Goal: Check status: Check status

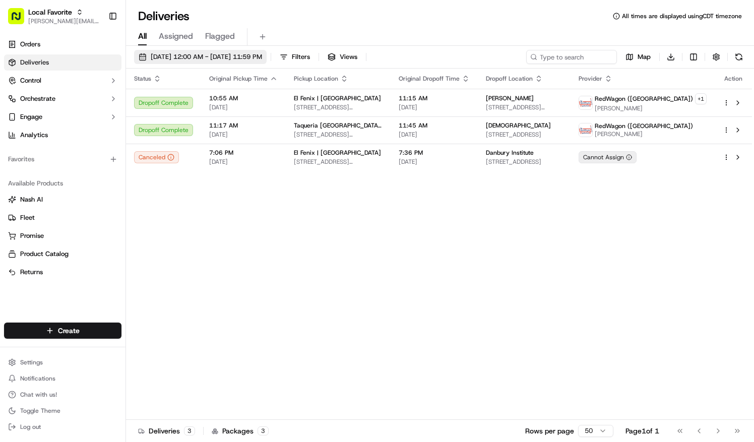
click at [174, 55] on span "[DATE] 12:00 AM - [DATE] 11:59 PM" at bounding box center [206, 56] width 111 height 9
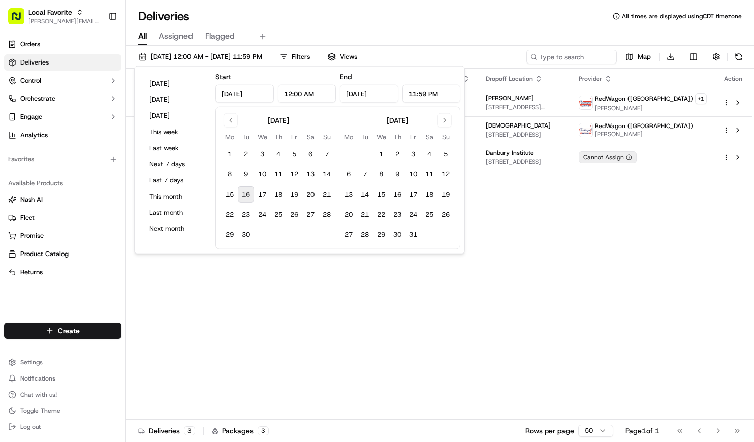
click at [246, 194] on button "16" at bounding box center [246, 195] width 16 height 16
type input "[DATE]"
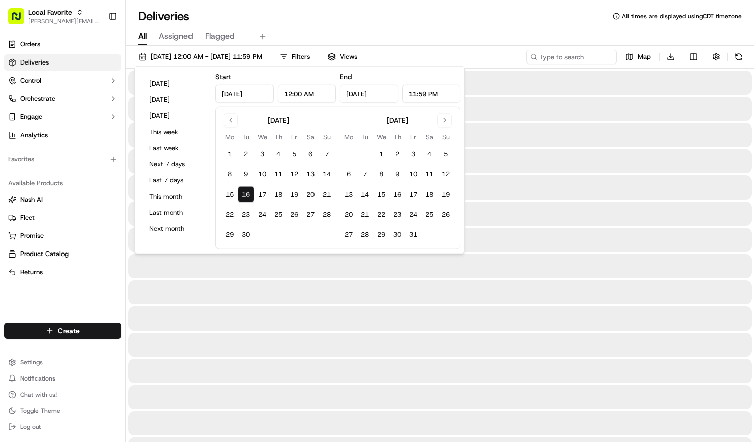
click at [296, 26] on div "All Assigned Flagged" at bounding box center [440, 35] width 628 height 22
